Goal: Transaction & Acquisition: Book appointment/travel/reservation

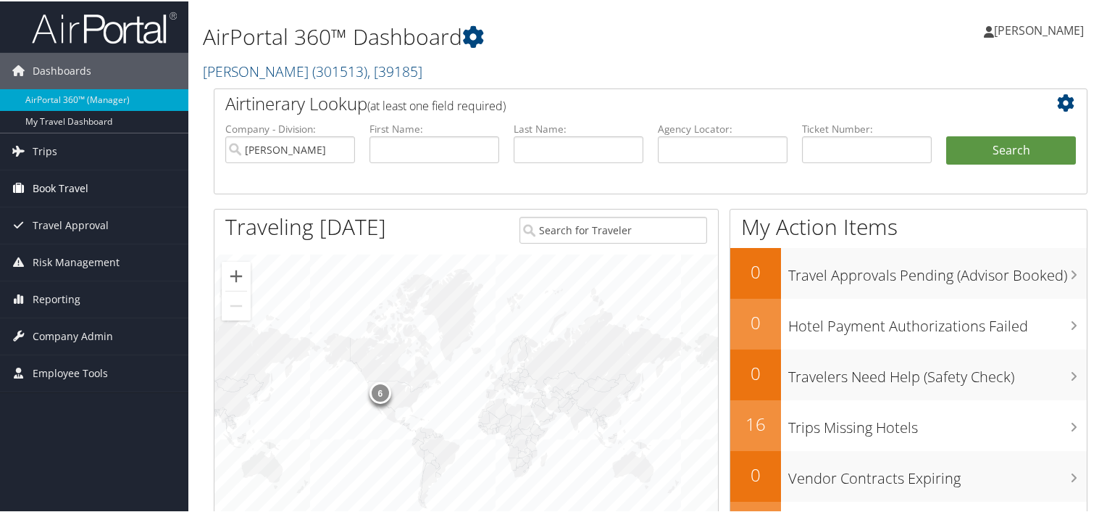
click at [49, 187] on span "Book Travel" at bounding box center [61, 187] width 56 height 36
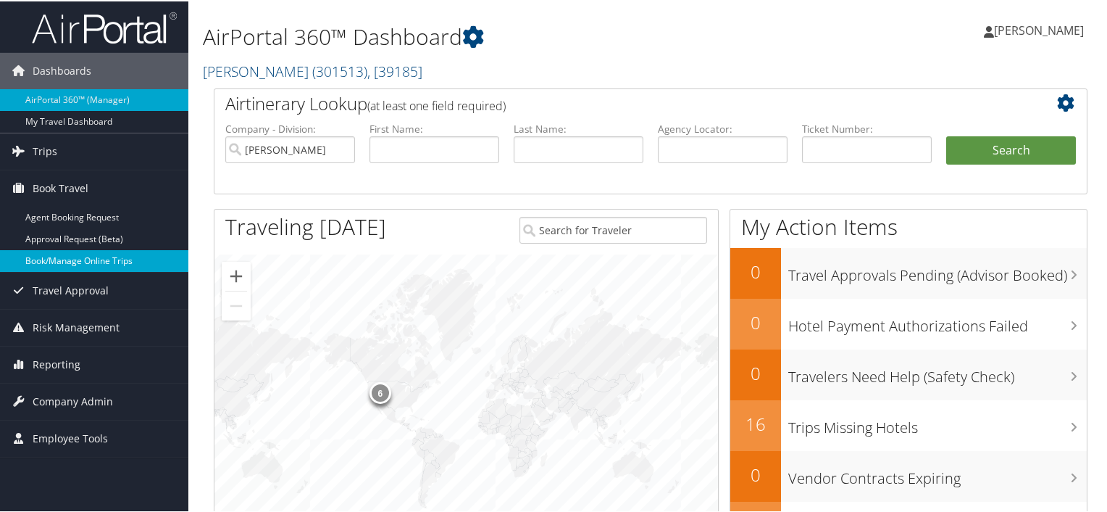
click at [61, 261] on link "Book/Manage Online Trips" at bounding box center [94, 260] width 188 height 22
